Goal: Task Accomplishment & Management: Manage account settings

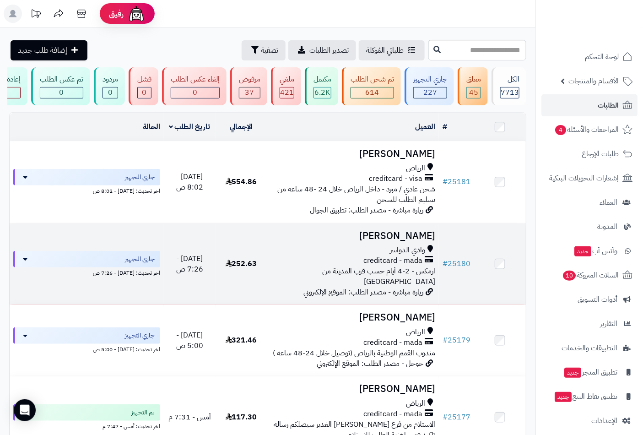
click at [414, 256] on span "وادي الدواسر" at bounding box center [407, 250] width 35 height 11
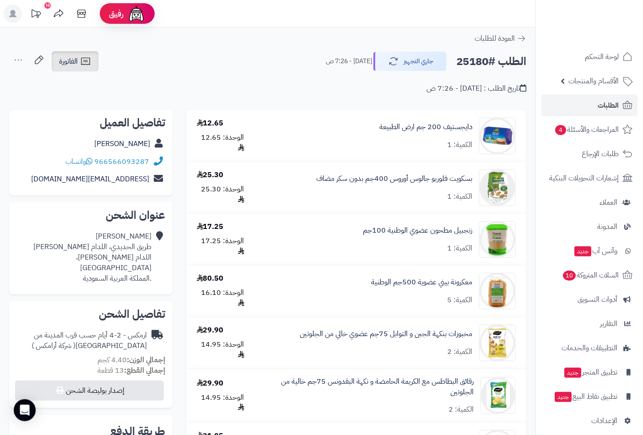
click at [72, 62] on span "الفاتورة" at bounding box center [68, 61] width 19 height 11
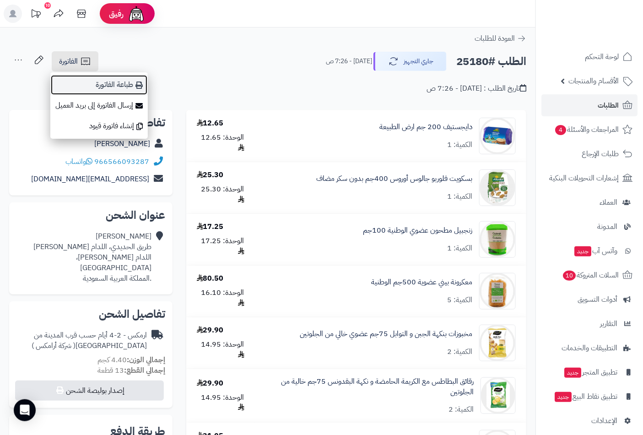
click at [118, 85] on link "طباعة الفاتورة" at bounding box center [99, 85] width 98 height 21
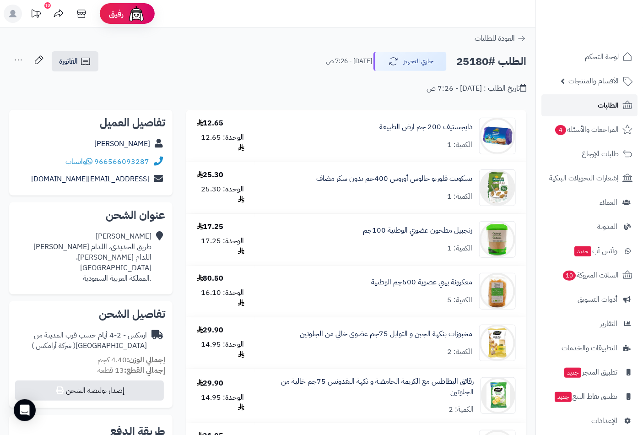
click at [608, 105] on span "الطلبات" at bounding box center [608, 105] width 21 height 13
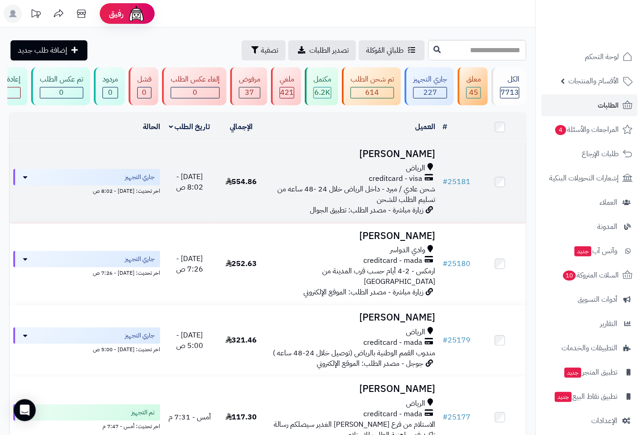
click at [415, 174] on span "الرياض" at bounding box center [415, 168] width 19 height 11
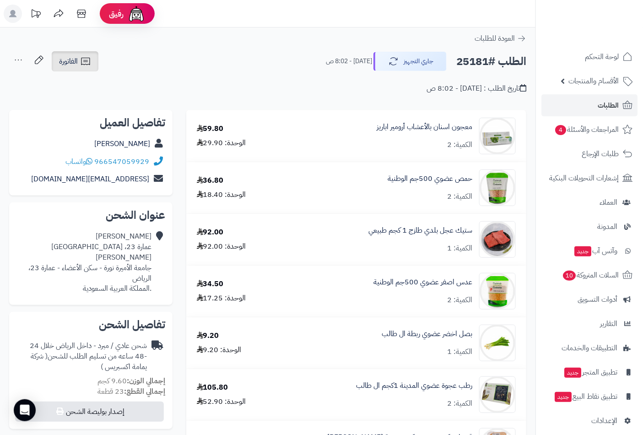
click at [76, 62] on span "الفاتورة" at bounding box center [68, 61] width 19 height 11
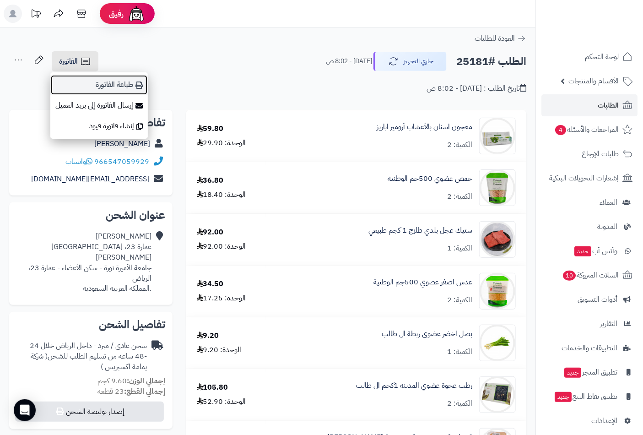
click at [111, 85] on link "طباعة الفاتورة" at bounding box center [99, 85] width 98 height 21
